Goal: Task Accomplishment & Management: Manage account settings

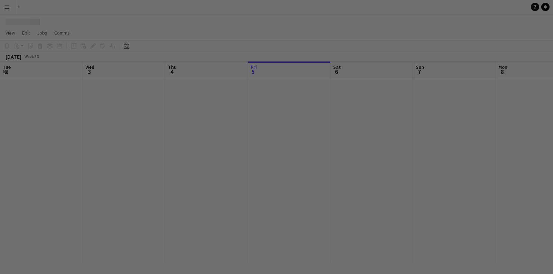
scroll to position [0, 165]
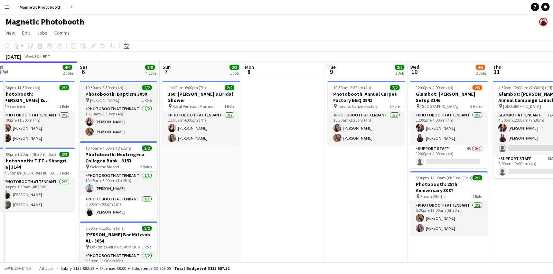
click at [131, 91] on h3 "Photobooth: Baptism 3090" at bounding box center [118, 94] width 77 height 6
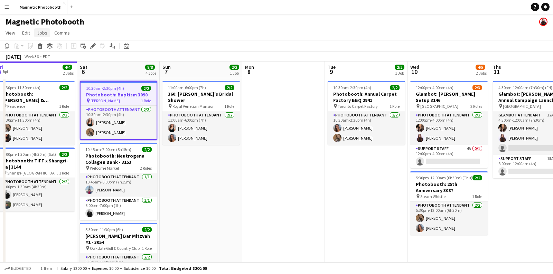
click at [44, 30] on span "Jobs" at bounding box center [42, 33] width 10 height 6
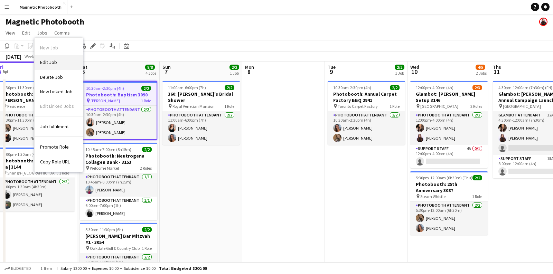
click at [46, 63] on span "Edit Job" at bounding box center [48, 62] width 17 height 6
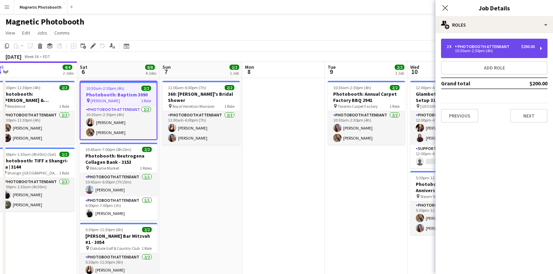
click at [502, 53] on div "2 x Photobooth Attendant $200.00 10:30am-2:30pm (4h)" at bounding box center [494, 48] width 106 height 19
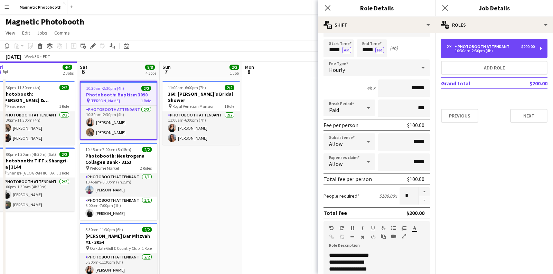
scroll to position [30, 0]
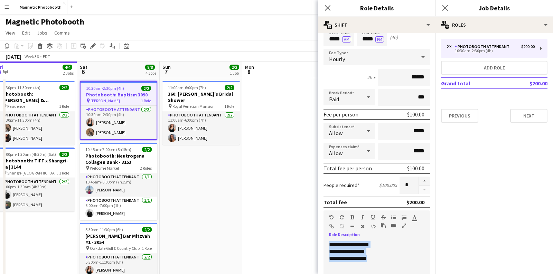
drag, startPoint x: 382, startPoint y: 256, endPoint x: 325, endPoint y: 238, distance: 59.5
copy div "**********"
click at [275, 177] on app-date-cell at bounding box center [283, 226] width 83 height 296
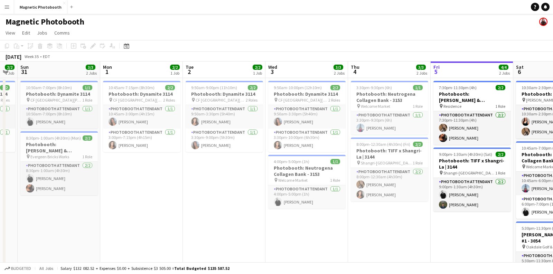
scroll to position [0, 142]
